Goal: Information Seeking & Learning: Learn about a topic

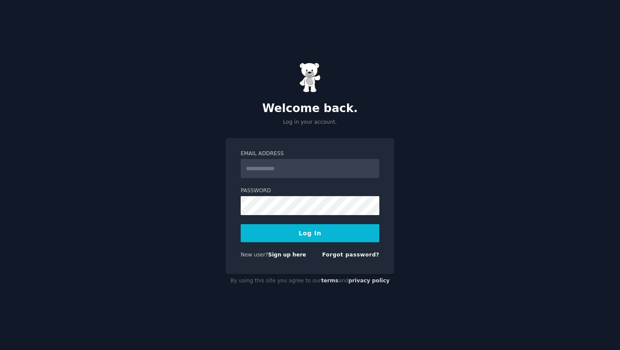
click at [266, 169] on input "Email Address" at bounding box center [310, 168] width 139 height 19
type input "**********"
click at [305, 233] on button "Log In" at bounding box center [310, 233] width 139 height 18
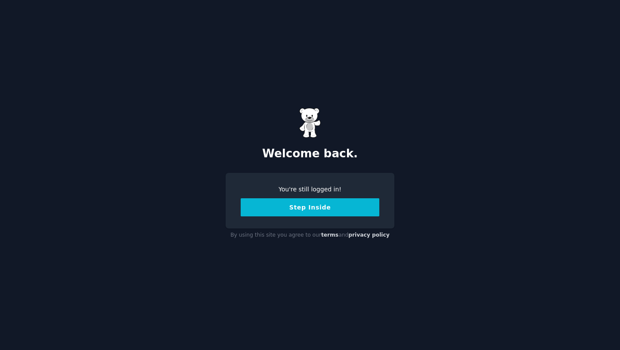
click at [305, 210] on button "Step Inside" at bounding box center [310, 207] width 139 height 18
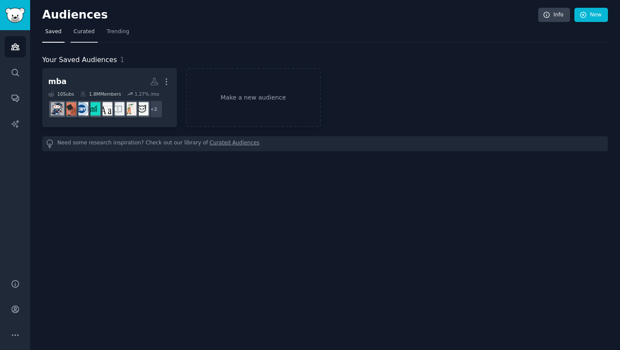
click at [87, 29] on span "Curated" at bounding box center [84, 32] width 21 height 8
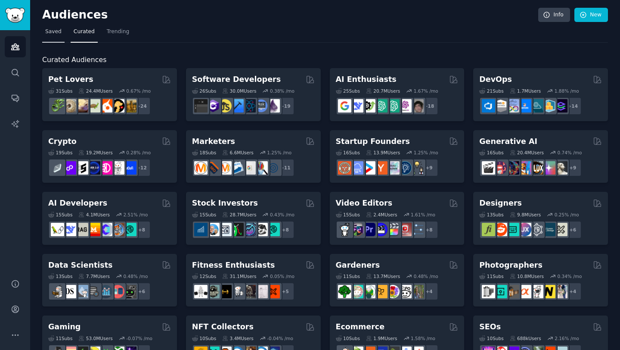
click at [57, 34] on span "Saved" at bounding box center [53, 32] width 16 height 8
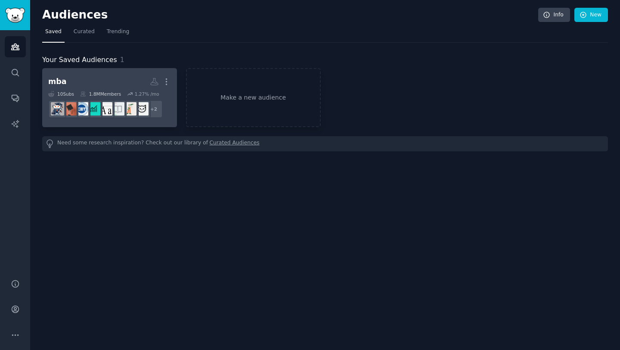
click at [80, 81] on h2 "mba More" at bounding box center [109, 81] width 123 height 15
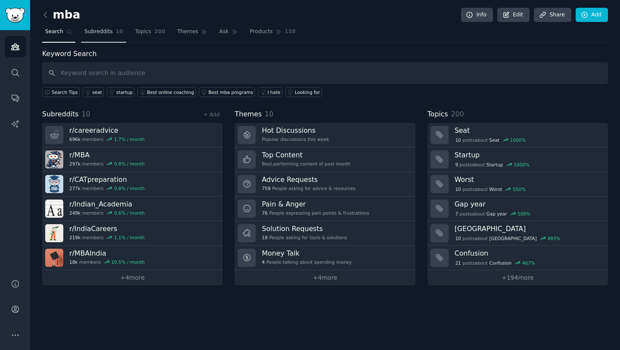
click at [96, 38] on link "Subreddits 10" at bounding box center [103, 34] width 45 height 18
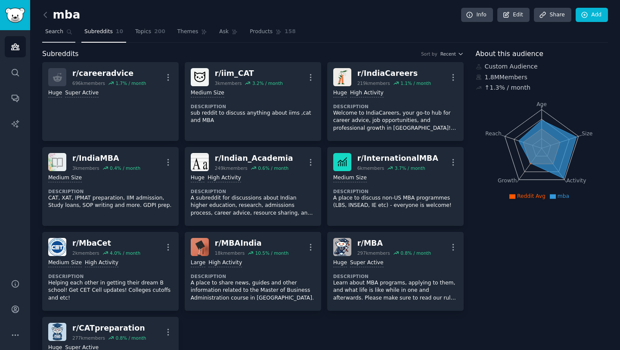
click at [59, 34] on span "Search" at bounding box center [54, 32] width 18 height 8
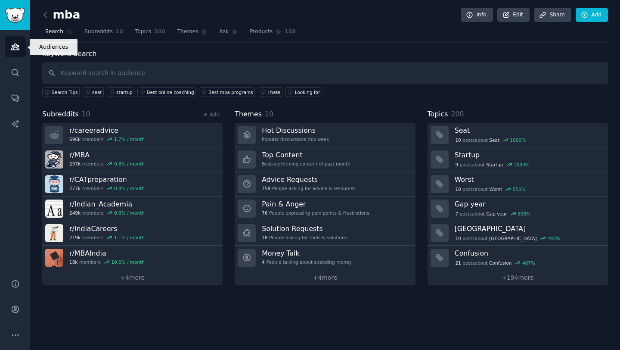
click at [11, 51] on link "Audiences" at bounding box center [15, 46] width 21 height 21
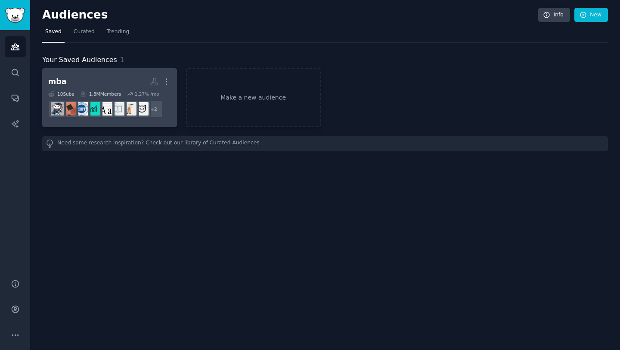
click at [91, 88] on h2 "mba More" at bounding box center [109, 81] width 123 height 15
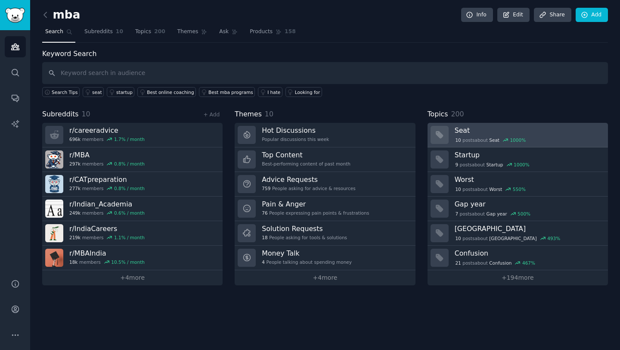
click at [474, 131] on h3 "Seat" at bounding box center [528, 130] width 147 height 9
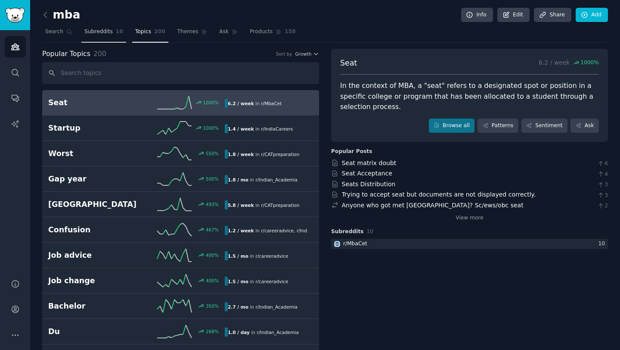
click at [105, 38] on link "Subreddits 10" at bounding box center [103, 34] width 45 height 18
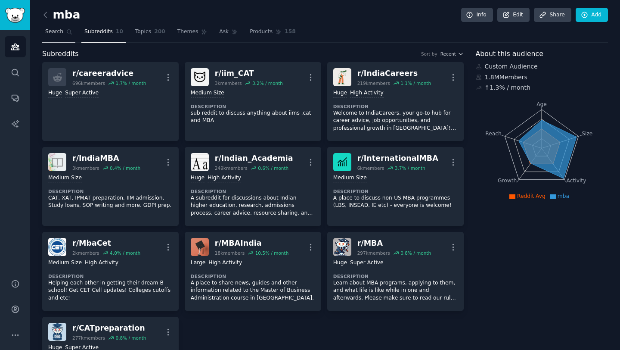
click at [52, 36] on link "Search" at bounding box center [58, 34] width 33 height 18
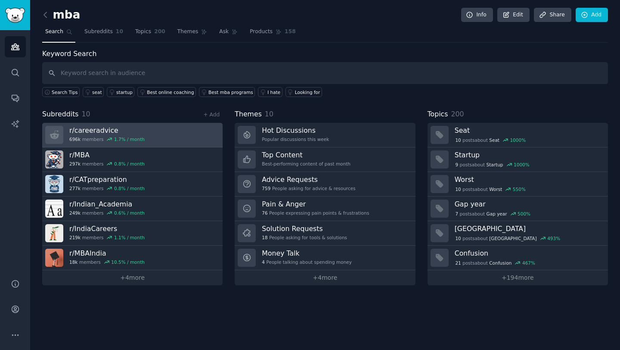
click at [104, 136] on div "696k members 1.7 % / month" at bounding box center [106, 139] width 75 height 6
